Goal: Transaction & Acquisition: Download file/media

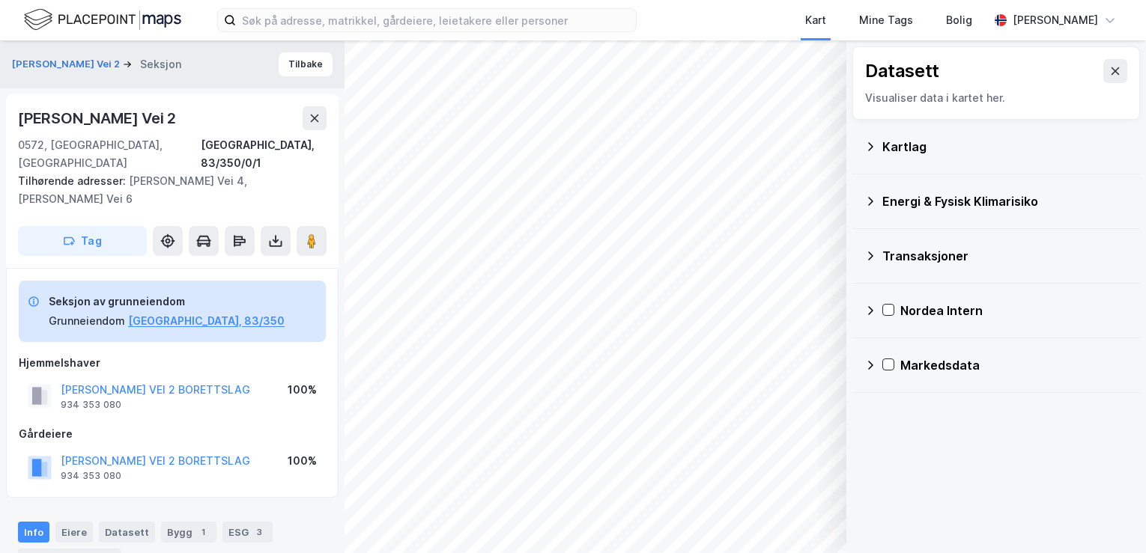
scroll to position [39, 0]
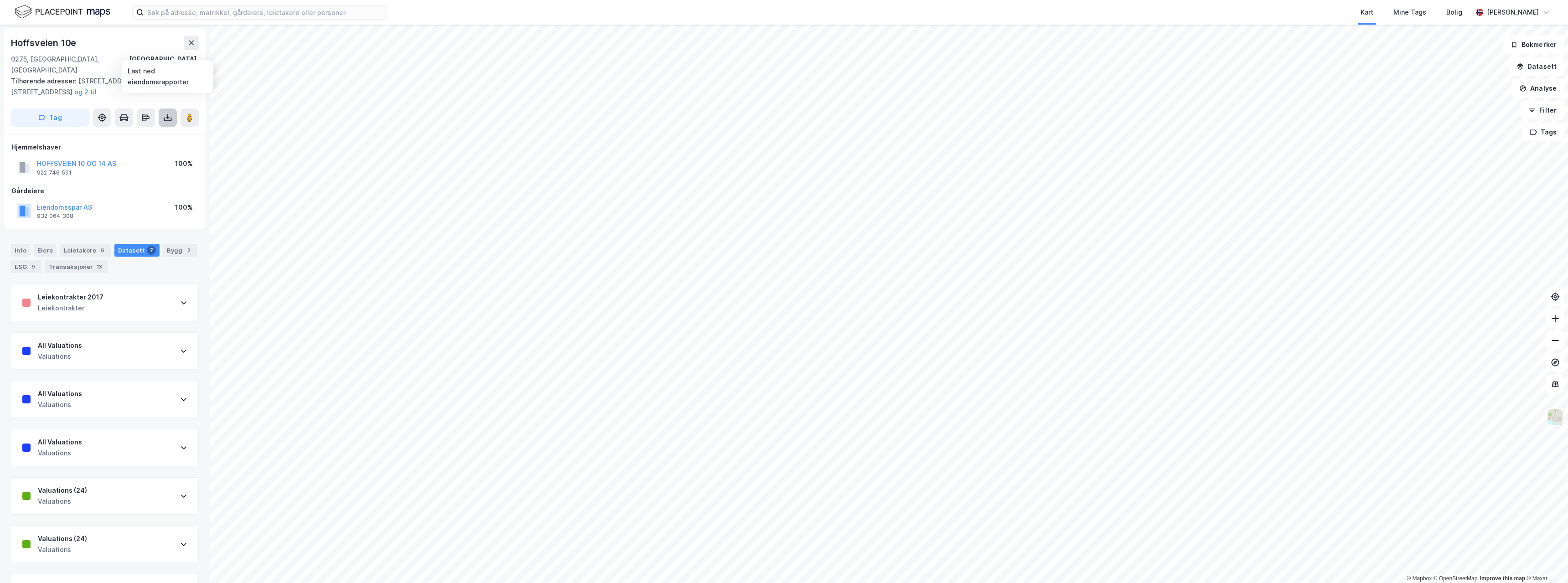
click at [162, 108] on button at bounding box center [168, 117] width 18 height 18
click at [154, 128] on div "Last ned grunnbok" at bounding box center [128, 136] width 97 height 15
